Goal: Transaction & Acquisition: Register for event/course

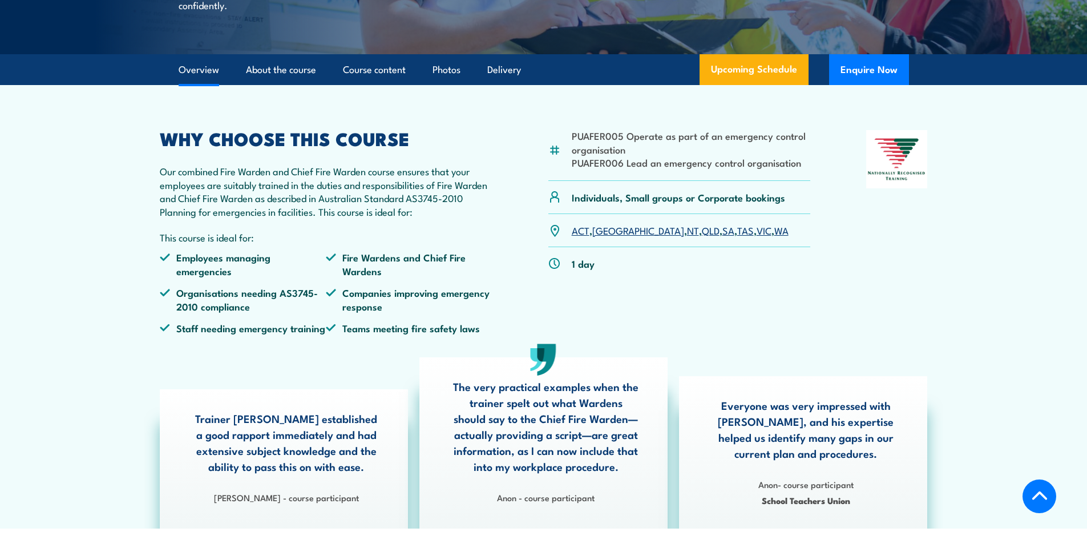
scroll to position [285, 0]
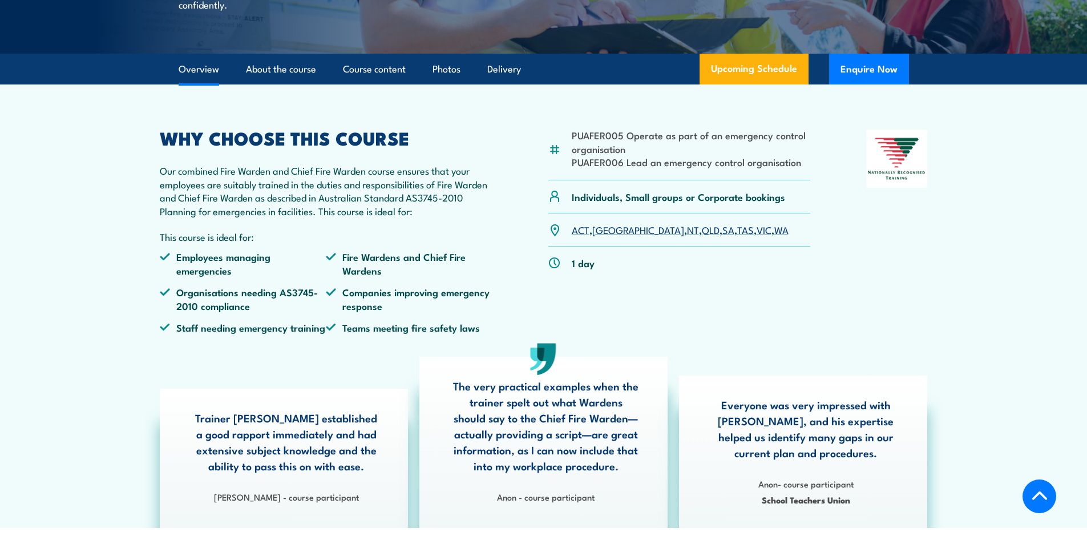
click at [757, 236] on link "VIC" at bounding box center [764, 230] width 15 height 14
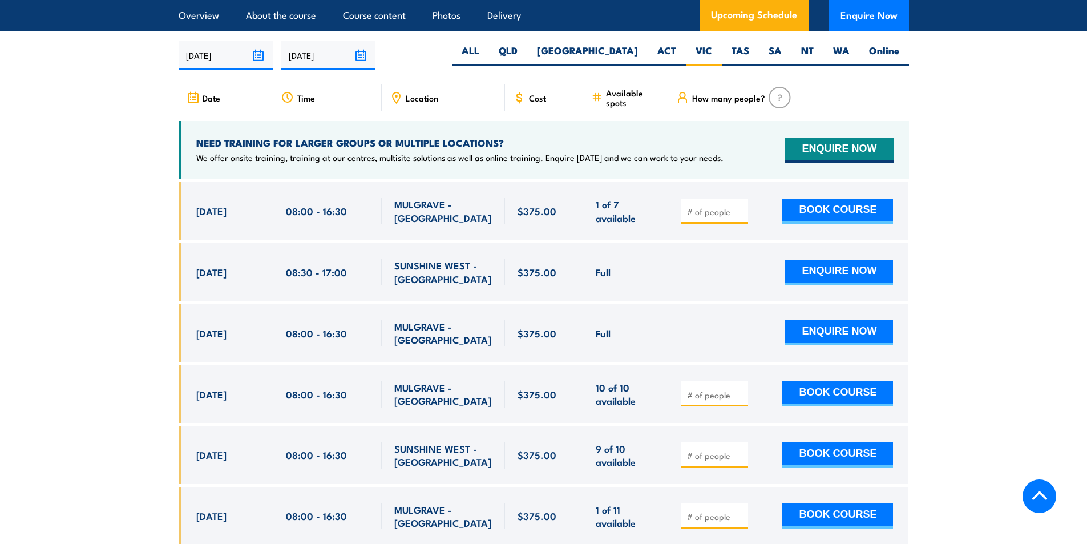
scroll to position [2021, 0]
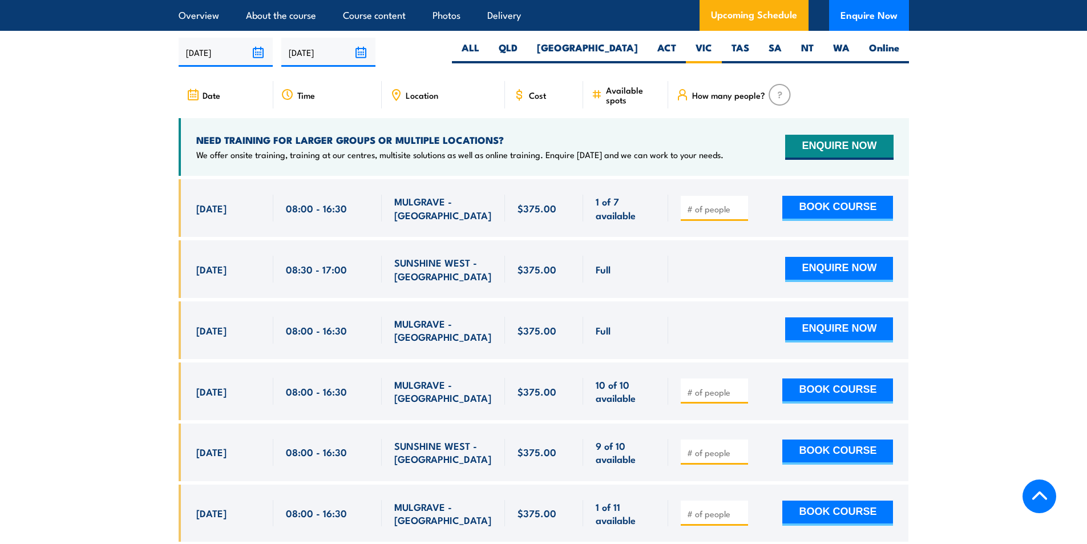
click at [711, 208] on input "number" at bounding box center [715, 208] width 57 height 11
type input "1"
click at [863, 217] on button "BOOK COURSE" at bounding box center [837, 208] width 111 height 25
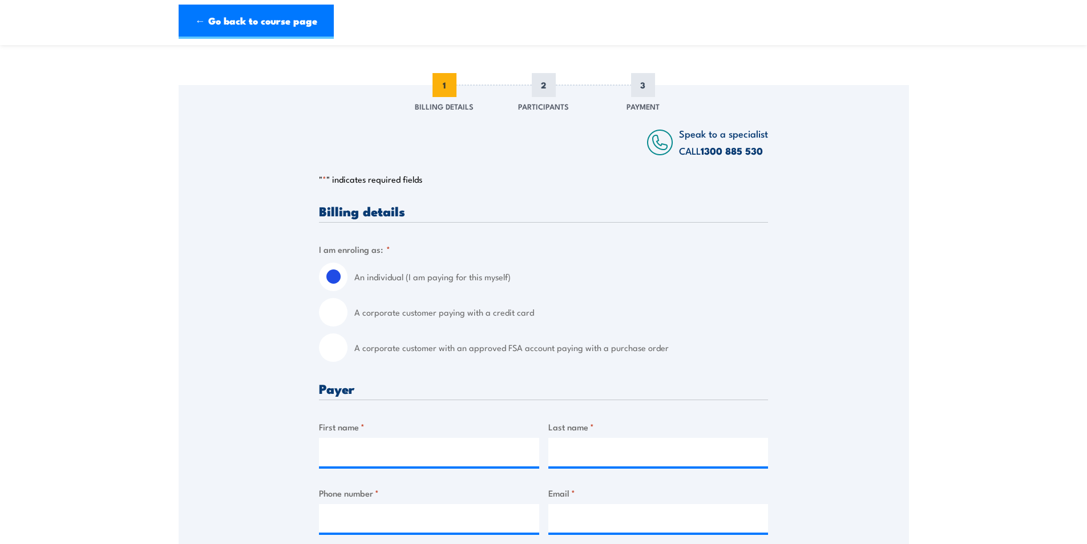
scroll to position [114, 0]
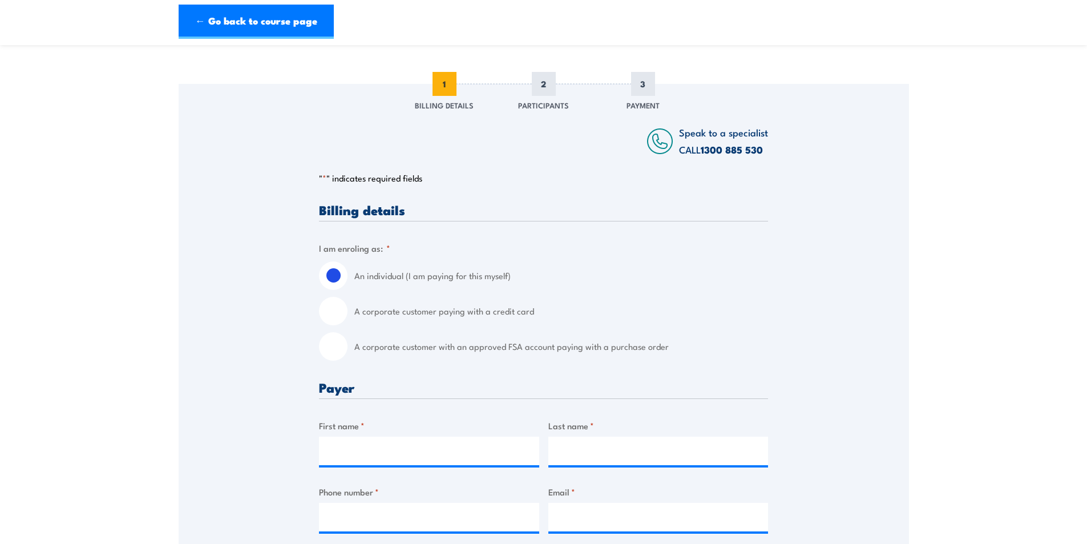
click at [327, 310] on input "A corporate customer paying with a credit card" at bounding box center [333, 311] width 29 height 29
radio input "true"
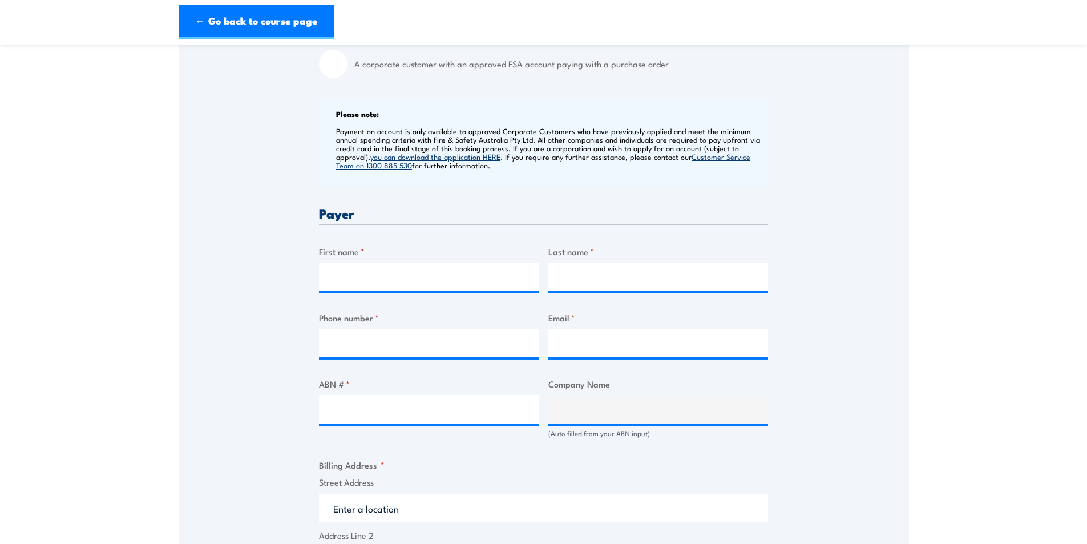
scroll to position [400, 0]
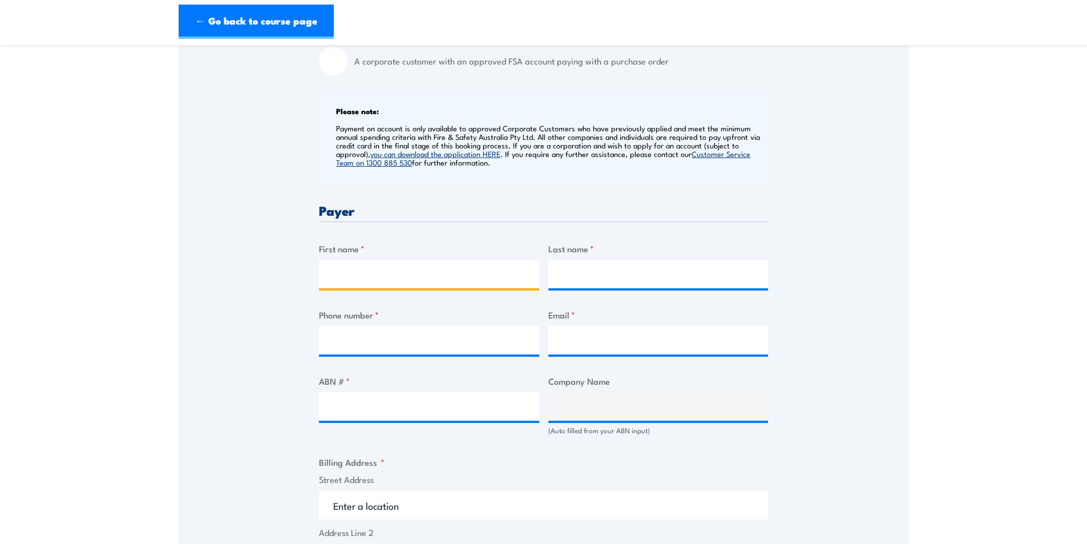
click at [370, 272] on input "First name *" at bounding box center [429, 274] width 220 height 29
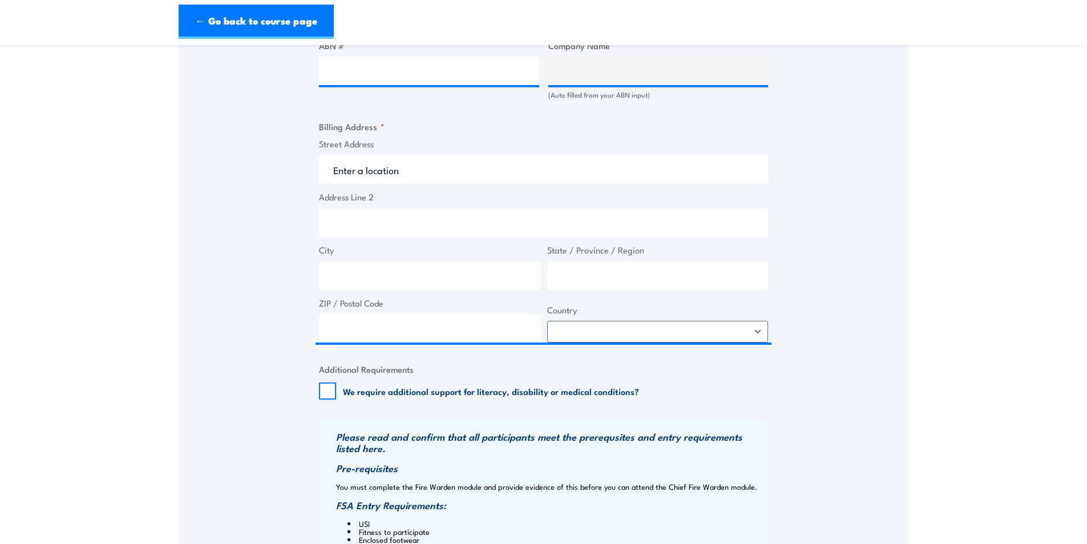
scroll to position [913, 0]
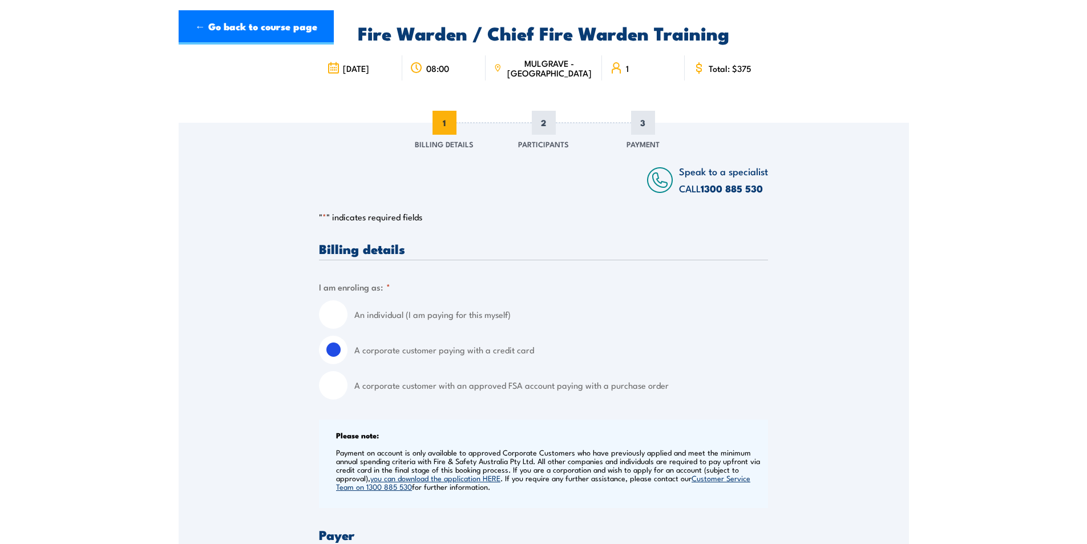
scroll to position [0, 0]
